Goal: Information Seeking & Learning: Learn about a topic

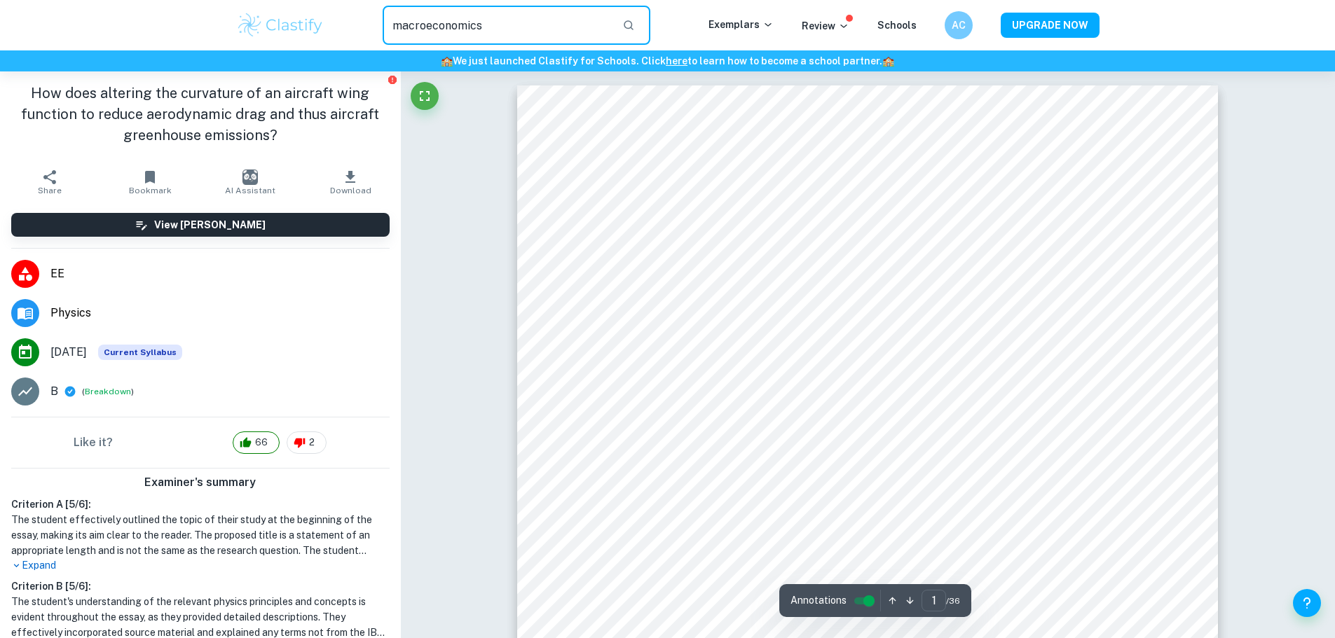
type input "macroeconomics"
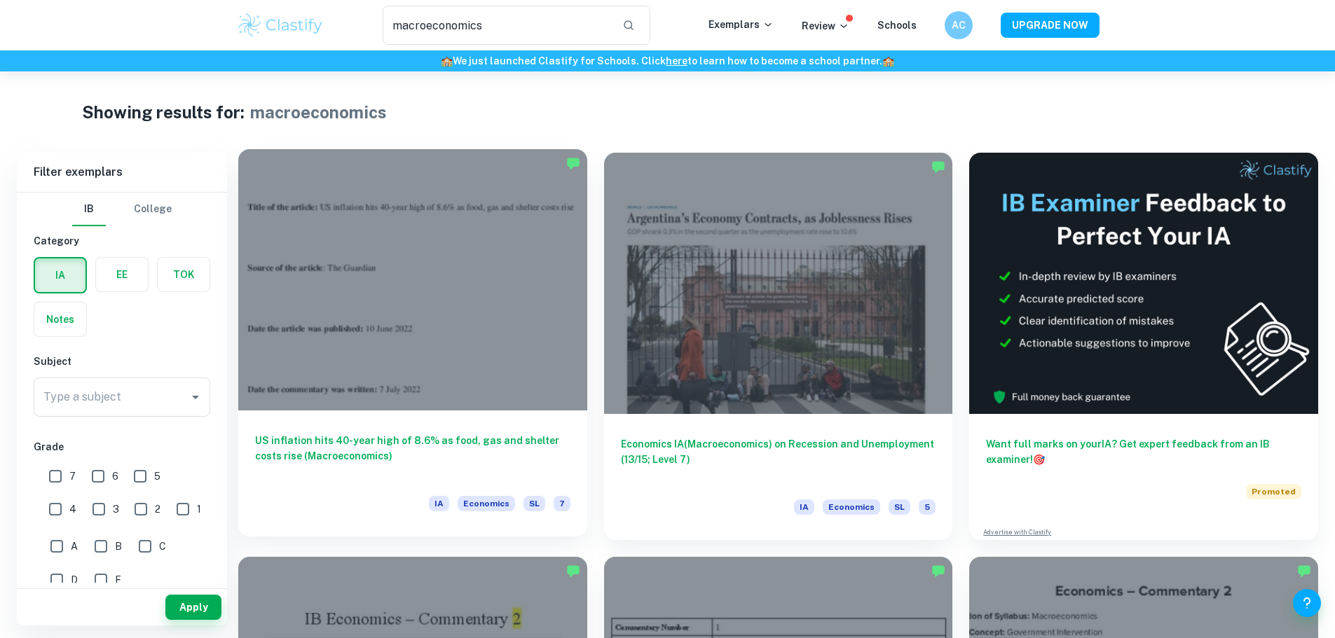
click at [302, 433] on h6 "US inflation hits 40-year high of 8.6% as food, gas and shelter costs rise (Mac…" at bounding box center [412, 456] width 315 height 46
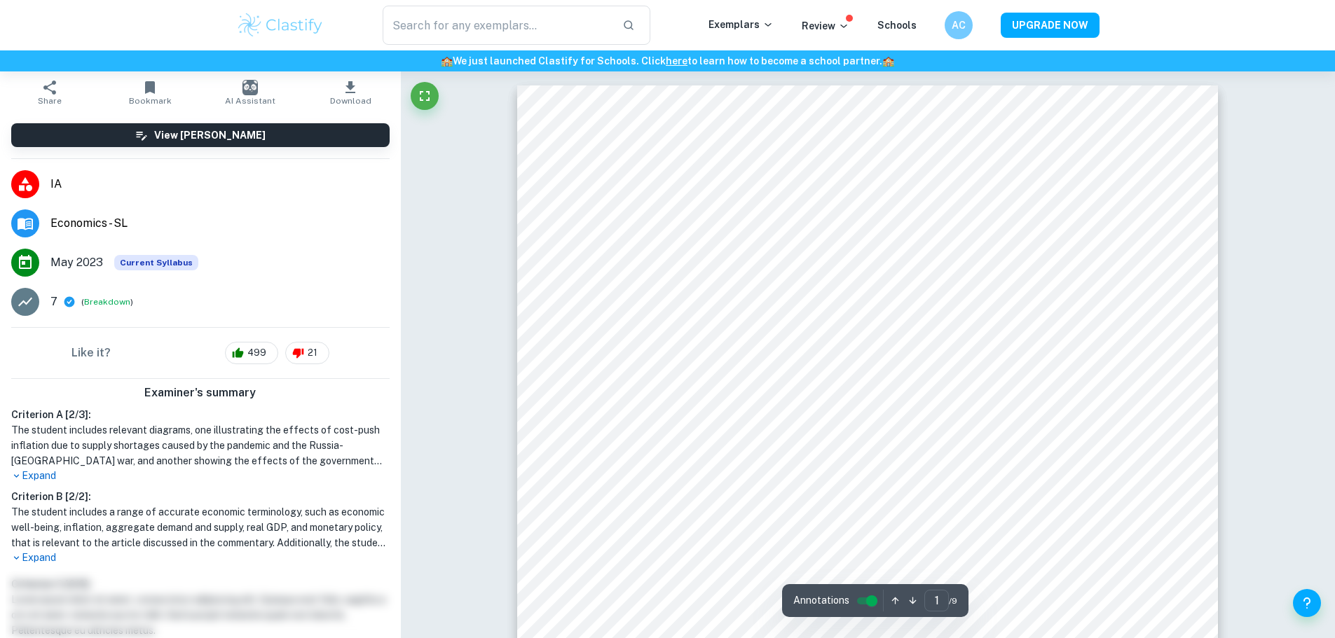
scroll to position [140, 0]
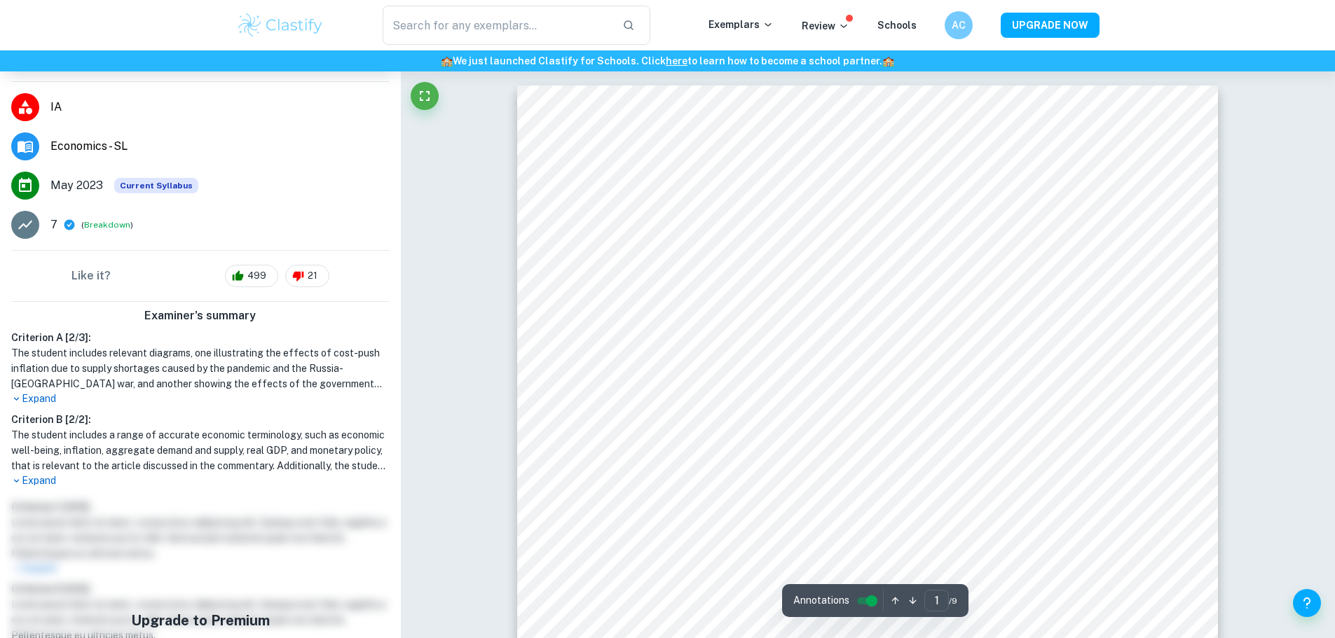
click at [35, 480] on p "Expand" at bounding box center [200, 481] width 378 height 15
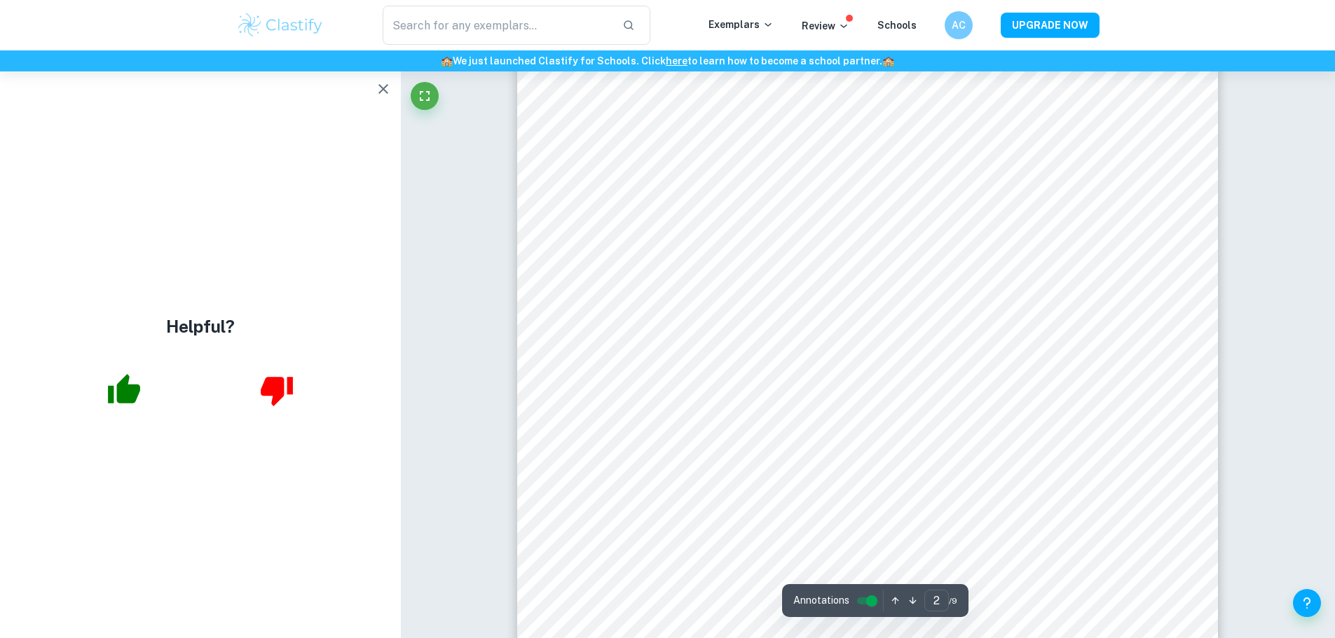
scroll to position [1542, 0]
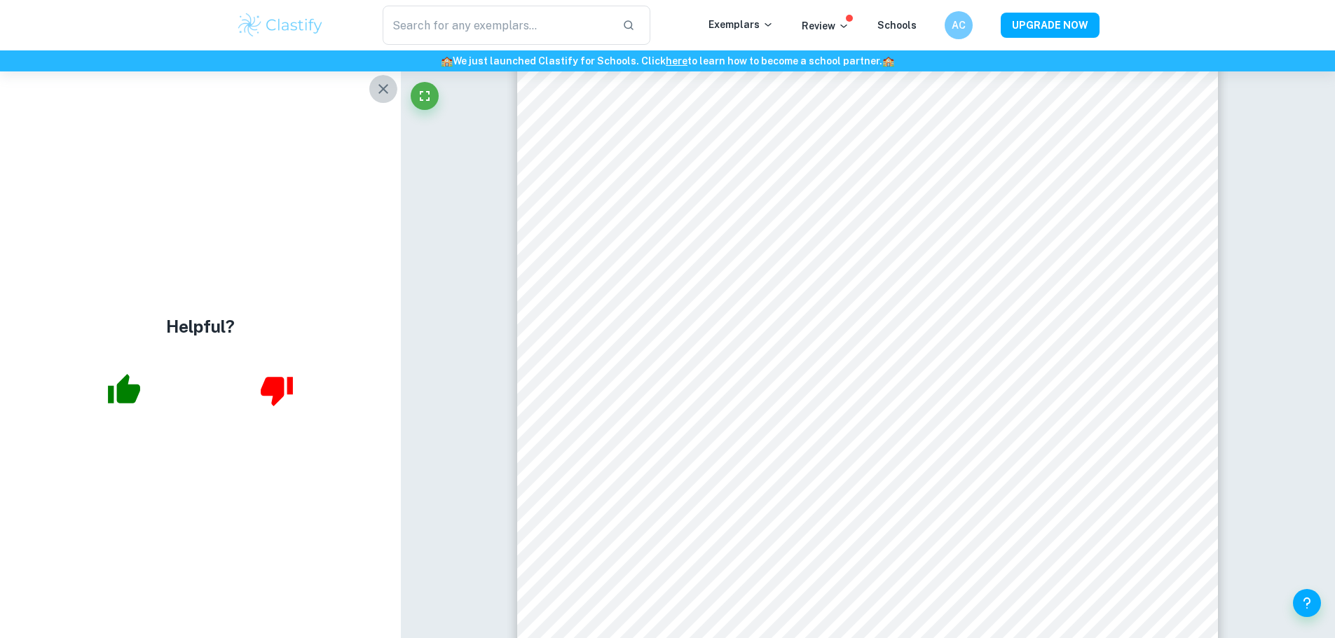
click at [385, 94] on icon "button" at bounding box center [383, 89] width 17 height 17
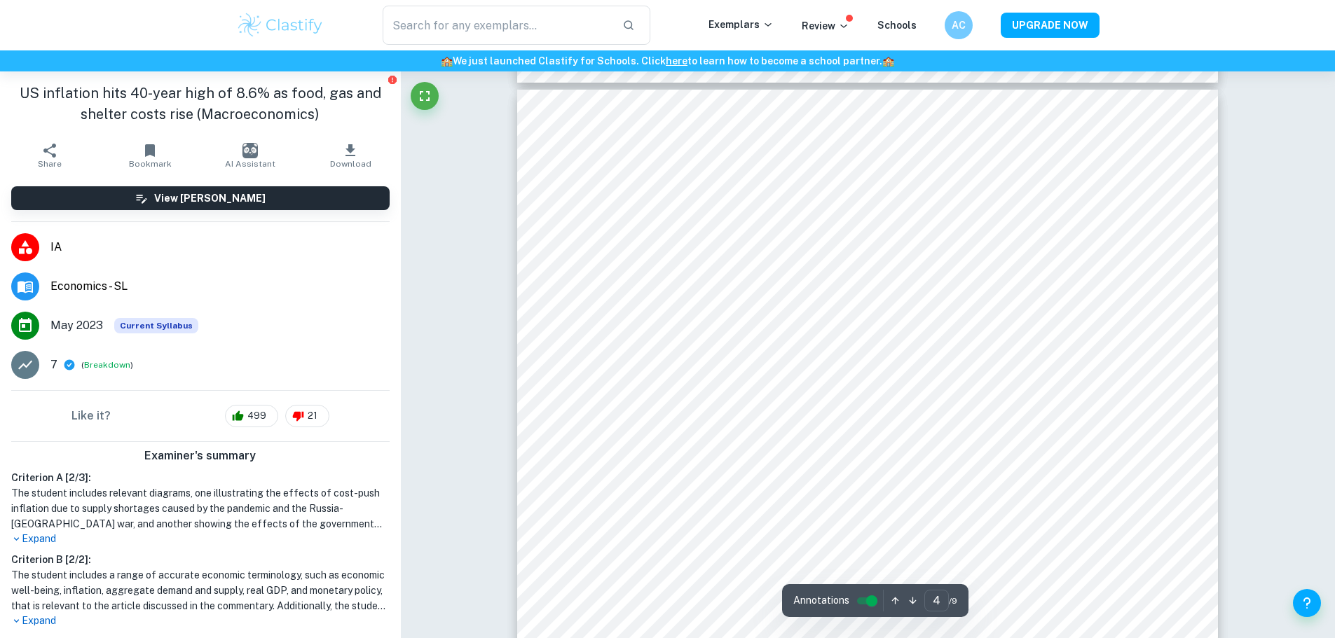
scroll to position [3223, 0]
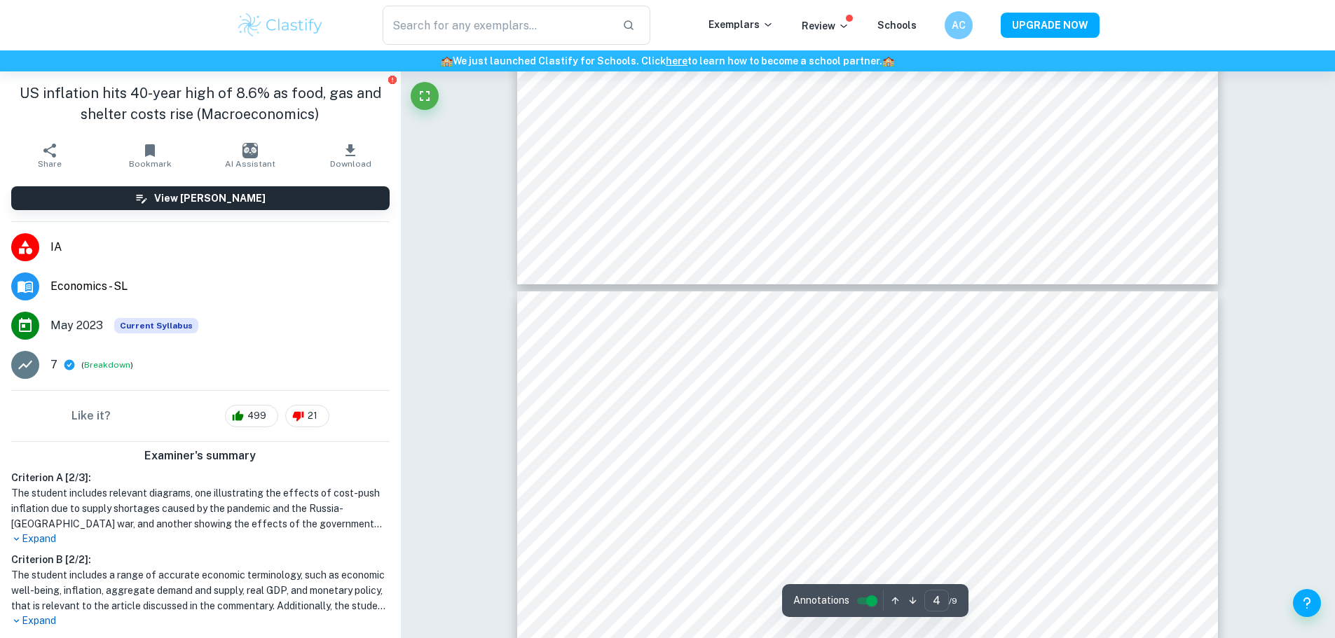
type input "5"
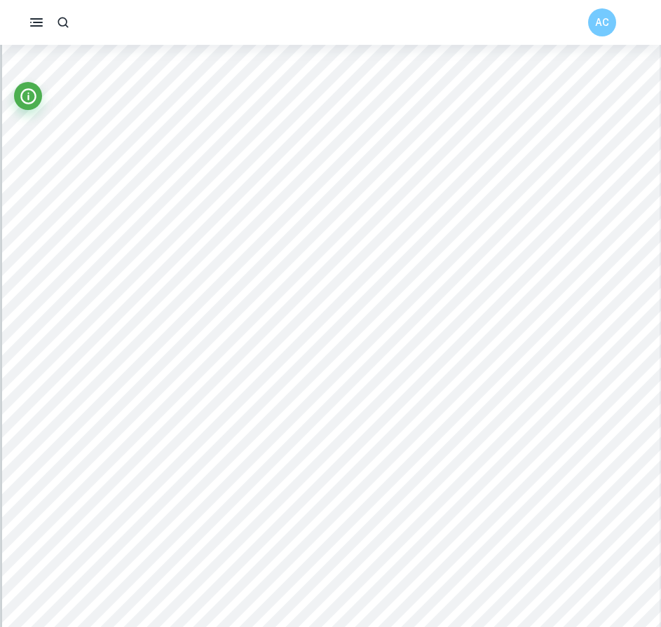
scroll to position [3854, 0]
